Goal: Task Accomplishment & Management: Use online tool/utility

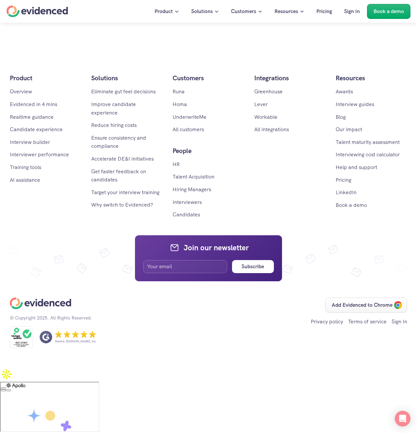
scroll to position [3885, 0]
click at [13, 368] on img at bounding box center [6, 374] width 13 height 13
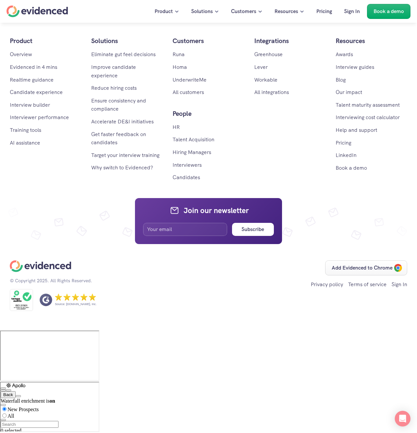
checkbox input "true"
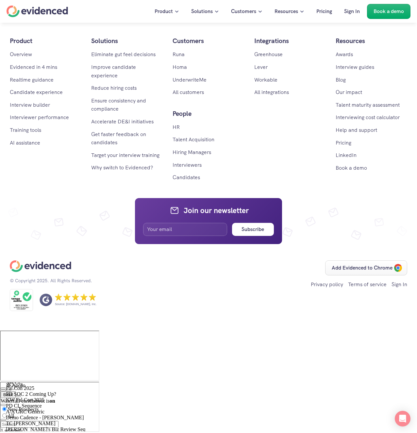
type input "[PERSON_NAME]"
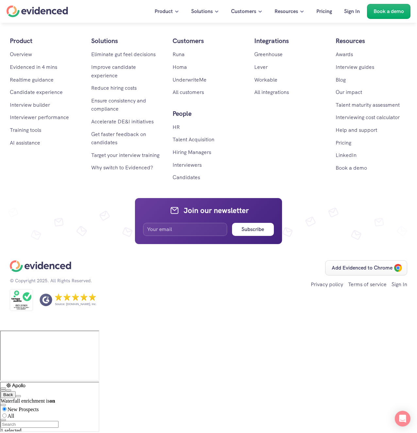
click at [45, 308] on span "[PERSON_NAME] BoB2.0" at bounding box center [34, 306] width 59 height 6
type input "[PERSON_NAME]"
click at [52, 341] on span "[PERSON_NAME][EMAIL_ADDRESS][PERSON_NAME][DOMAIN_NAME]" at bounding box center [28, 329] width 46 height 23
